Goal: Find specific page/section: Find specific page/section

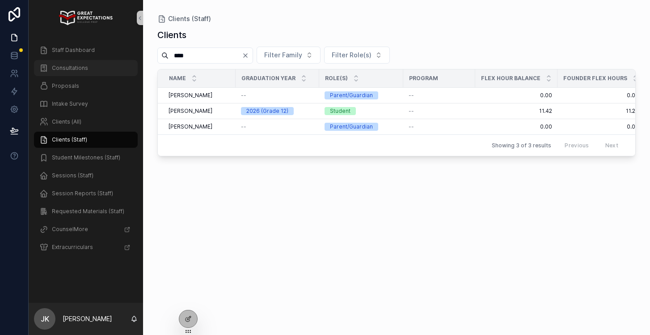
click at [77, 66] on span "Consultations" at bounding box center [70, 67] width 36 height 7
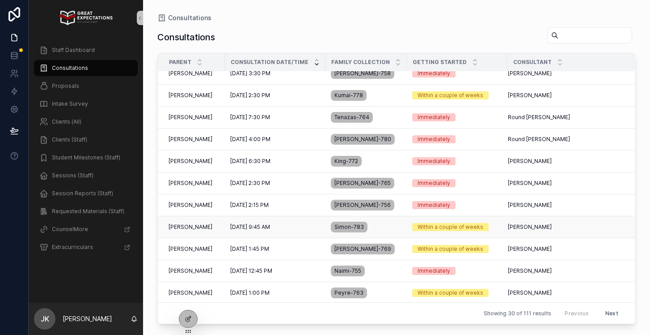
scroll to position [284, 0]
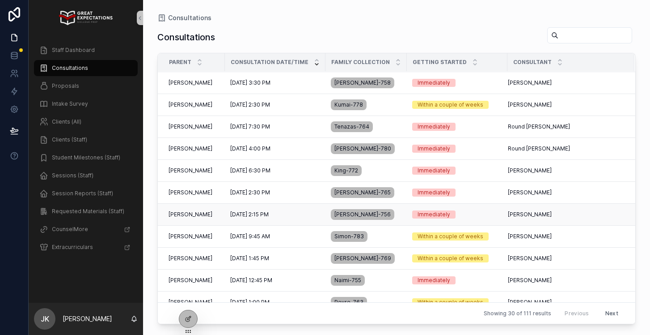
click at [250, 211] on span "[DATE] 2:15 PM" at bounding box center [249, 214] width 38 height 7
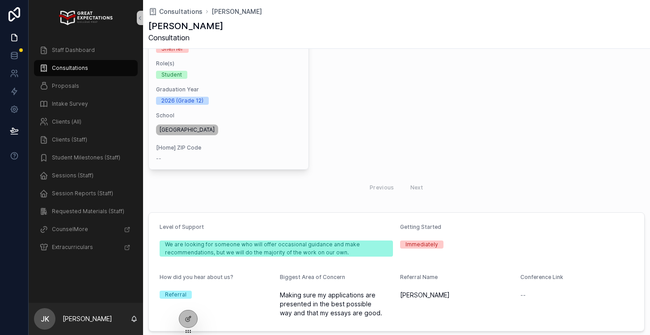
scroll to position [350, 0]
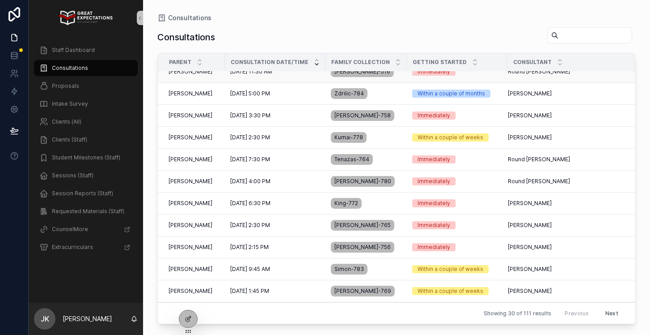
scroll to position [253, 0]
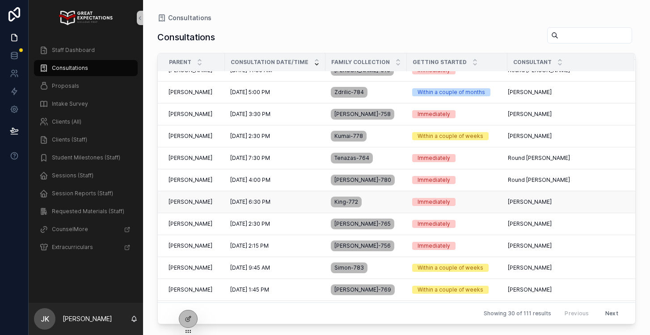
click at [261, 207] on td "[DATE] 6:30 PM [DATE] 6:30 PM" at bounding box center [275, 202] width 101 height 22
click at [225, 199] on td "[PERSON_NAME] [PERSON_NAME]" at bounding box center [191, 202] width 67 height 22
click at [246, 199] on span "[DATE] 6:30 PM" at bounding box center [250, 201] width 40 height 7
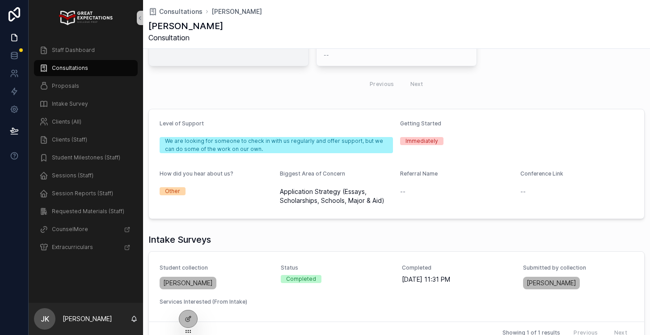
scroll to position [336, 0]
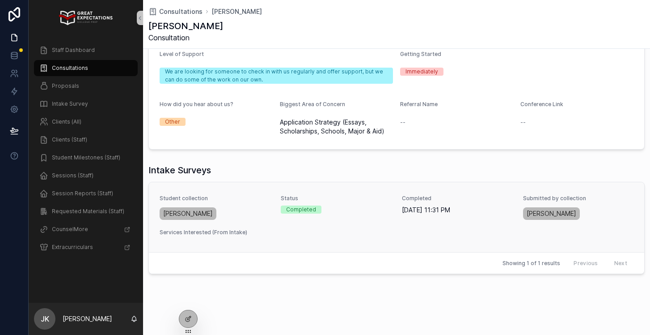
click at [264, 231] on span "Services Interested (From Intake)" at bounding box center [215, 232] width 110 height 7
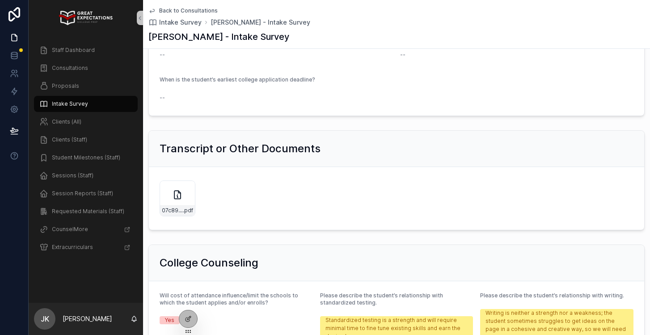
scroll to position [497, 0]
click at [169, 199] on div "07c89b37-0ea0-45f6-aa9c-746801f2ae6c .pdf" at bounding box center [178, 197] width 36 height 36
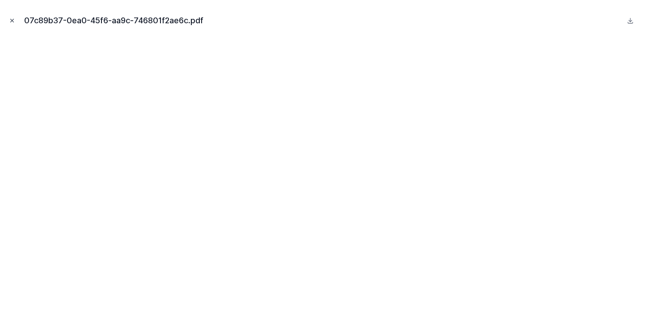
click at [11, 24] on button "Close modal" at bounding box center [12, 21] width 10 height 10
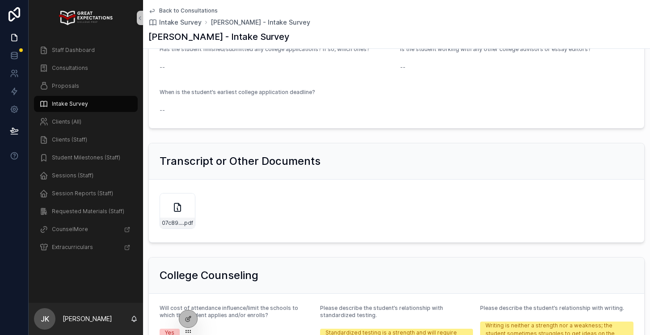
scroll to position [483, 0]
